Goal: Check status

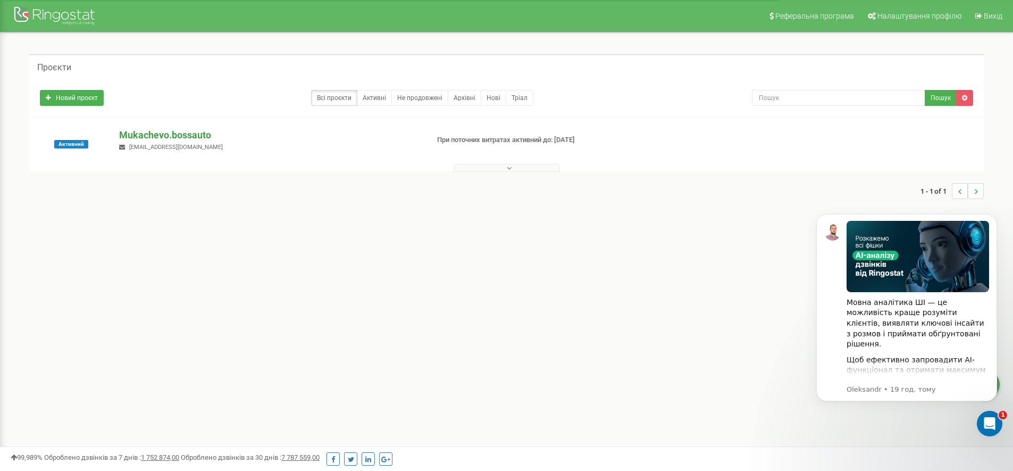
click at [188, 137] on p "Mukachevo.bossauto" at bounding box center [269, 135] width 300 height 14
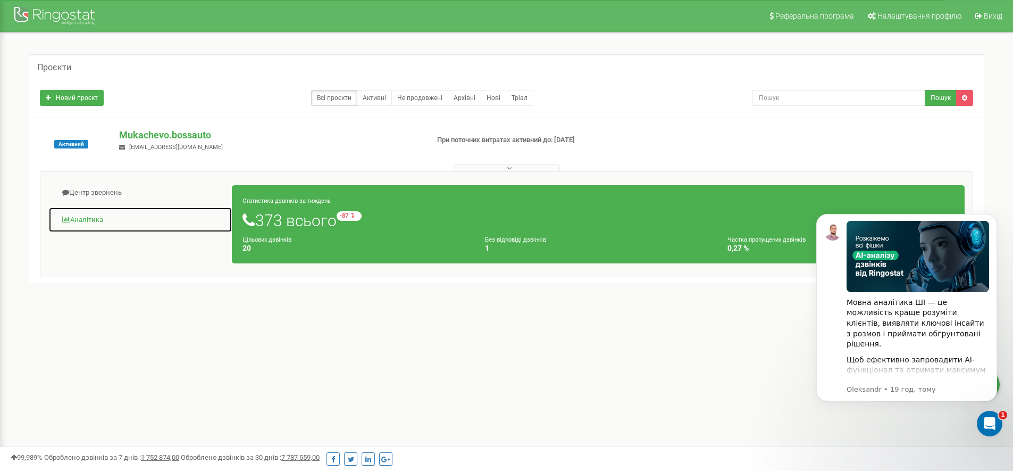
click at [105, 220] on link "Аналiтика" at bounding box center [140, 220] width 184 height 26
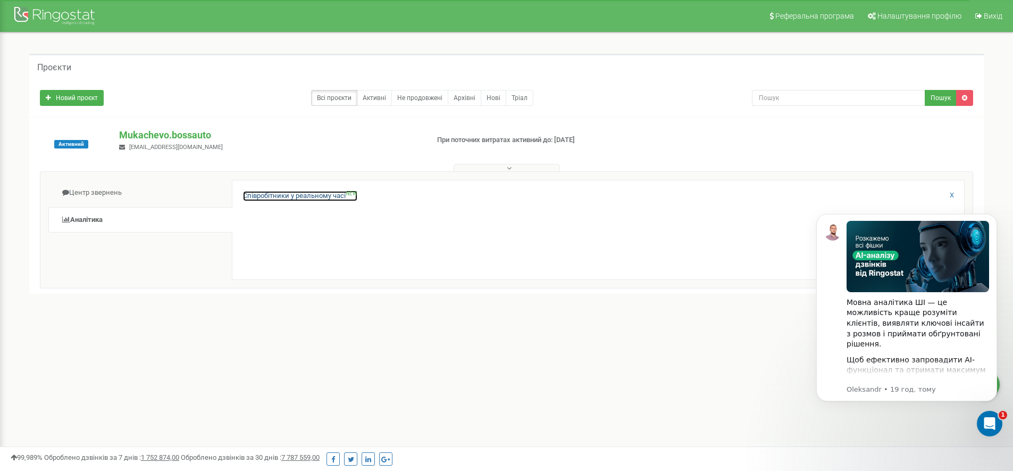
click at [285, 197] on link "Співробітники у реальному часі NEW" at bounding box center [300, 196] width 114 height 10
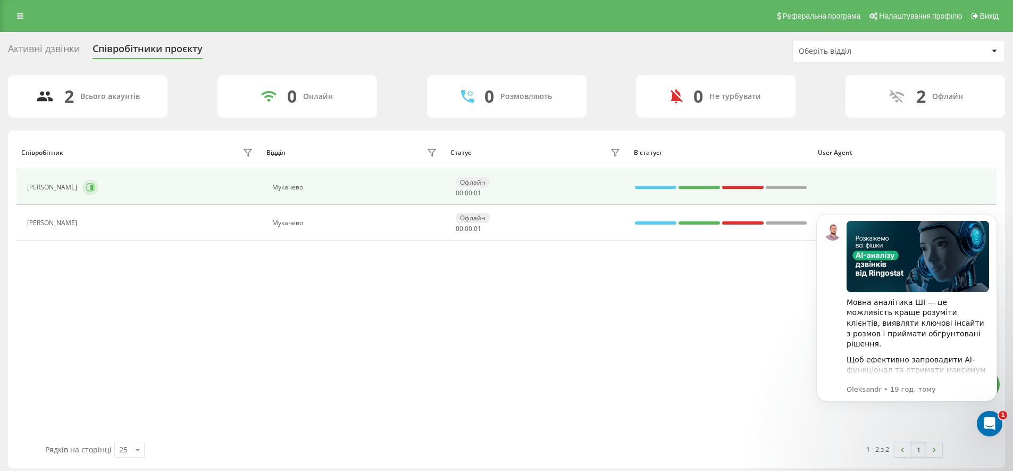
click at [98, 182] on button at bounding box center [90, 187] width 16 height 16
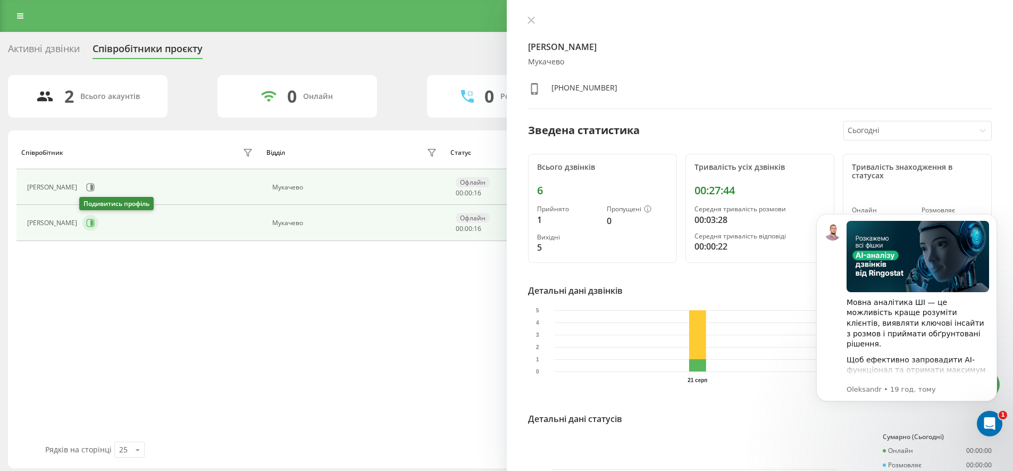
click at [85, 218] on button at bounding box center [90, 223] width 16 height 16
click at [106, 202] on td "[PERSON_NAME]" at bounding box center [138, 187] width 245 height 36
click at [95, 186] on icon at bounding box center [90, 187] width 9 height 9
